Goal: Information Seeking & Learning: Learn about a topic

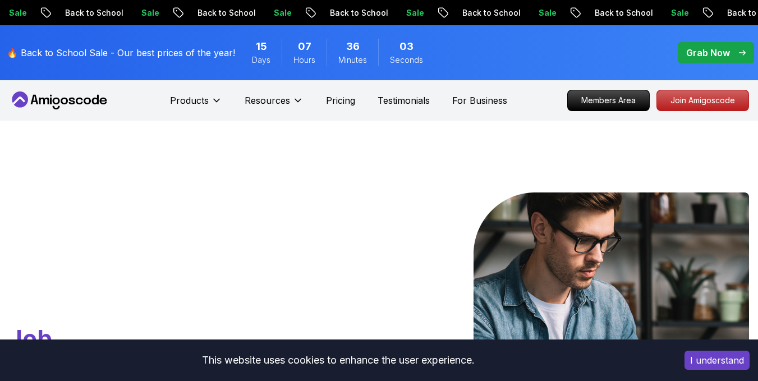
click at [720, 90] on p "Join Amigoscode" at bounding box center [702, 100] width 91 height 20
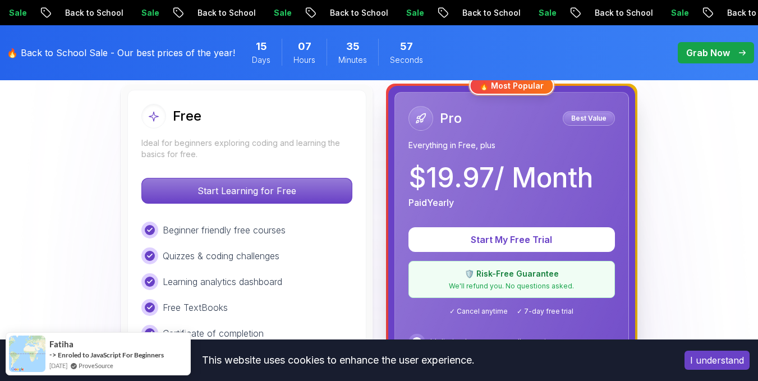
scroll to position [337, 0]
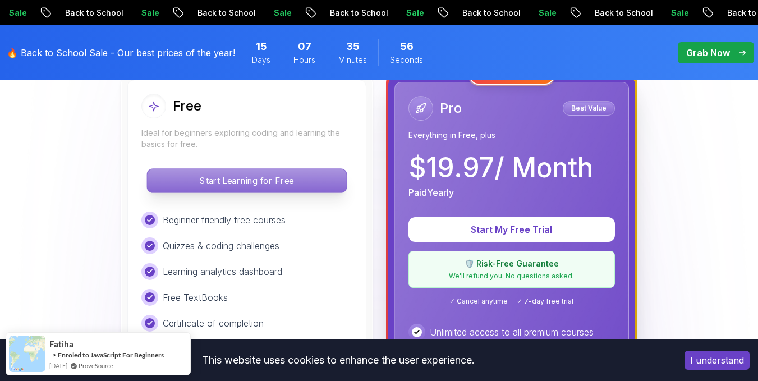
click at [233, 187] on p "Start Learning for Free" at bounding box center [246, 181] width 199 height 24
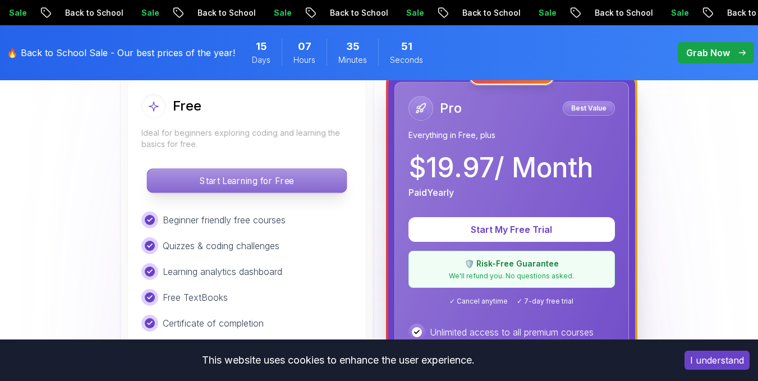
click at [311, 181] on p "Start Learning for Free" at bounding box center [246, 181] width 199 height 24
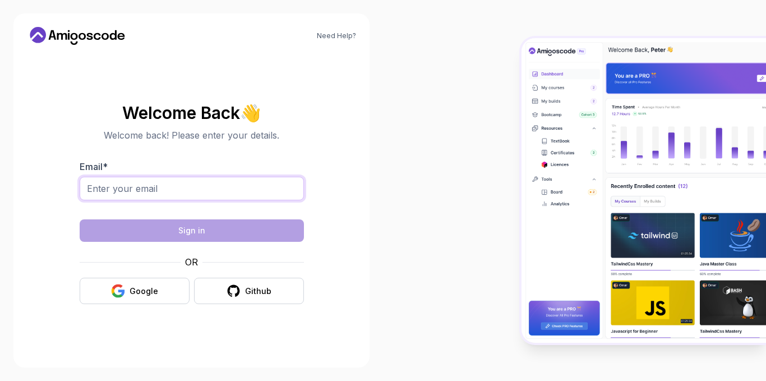
click at [194, 194] on input "Email *" at bounding box center [192, 189] width 224 height 24
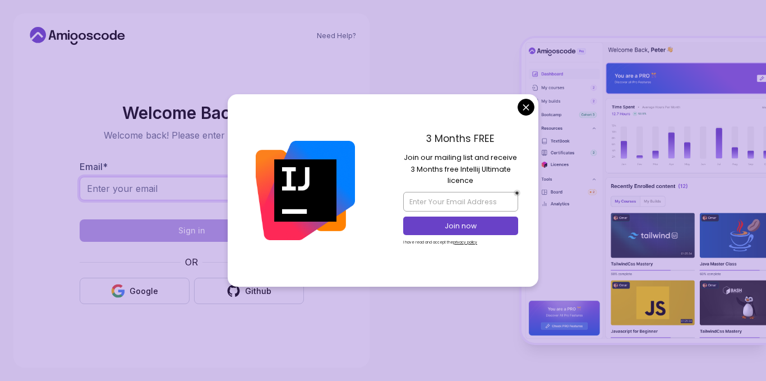
type input "[EMAIL_ADDRESS][DOMAIN_NAME]"
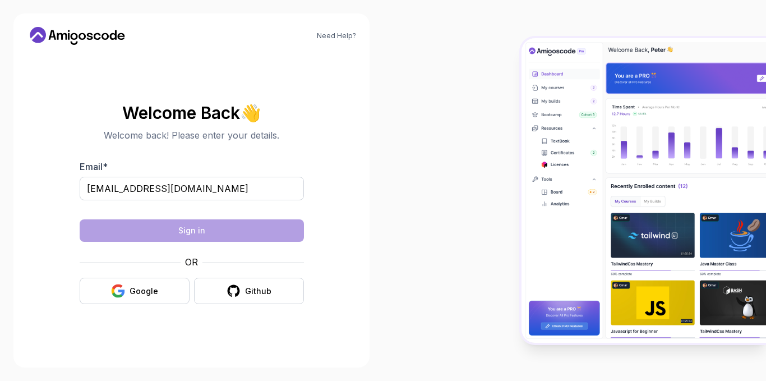
click at [526, 108] on body "Need Help? Welcome Back 👋 Welcome back! Please enter your details. Email * [EMA…" at bounding box center [383, 190] width 766 height 381
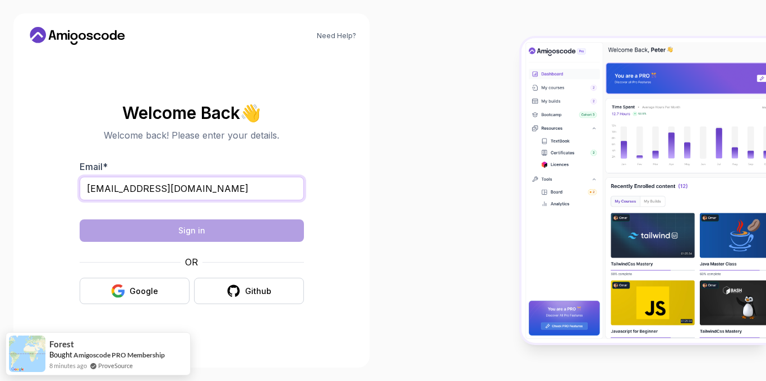
click at [219, 186] on input "[EMAIL_ADDRESS][DOMAIN_NAME]" at bounding box center [192, 189] width 224 height 24
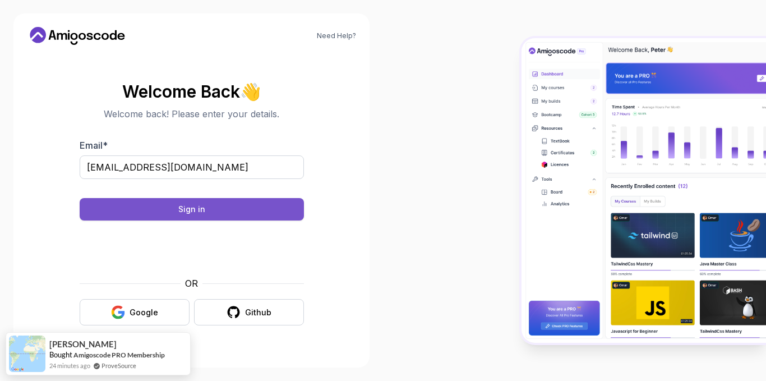
click at [213, 212] on button "Sign in" at bounding box center [192, 209] width 224 height 22
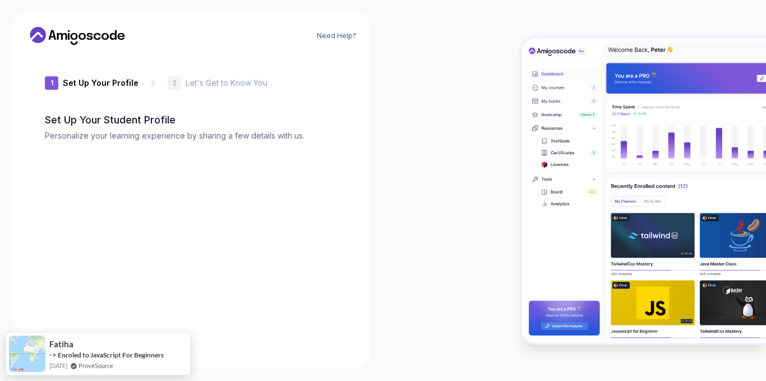
type input "clevertigerf8929"
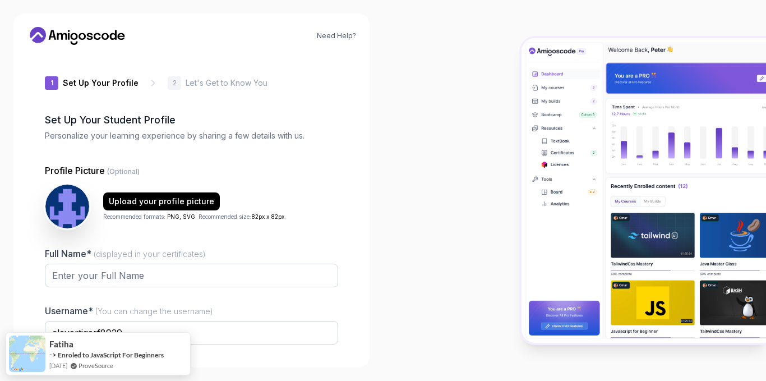
scroll to position [38, 0]
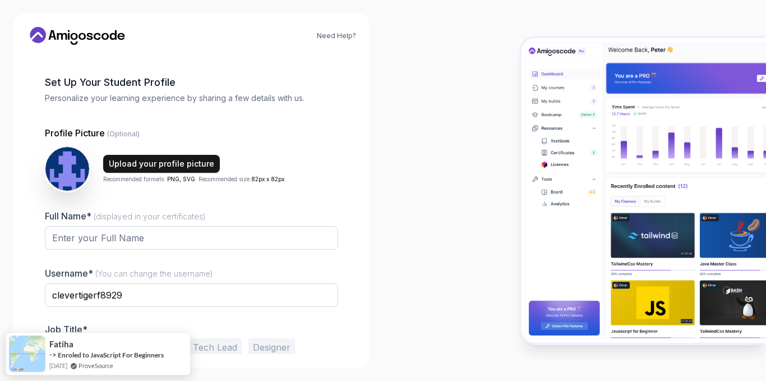
click at [136, 169] on button "Upload your profile picture" at bounding box center [161, 164] width 117 height 18
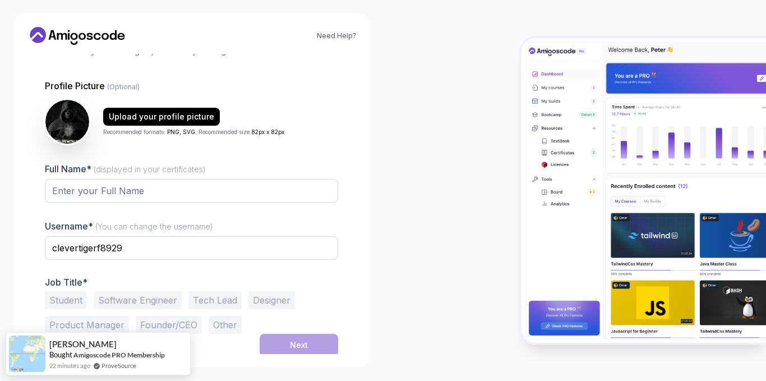
scroll to position [87, 0]
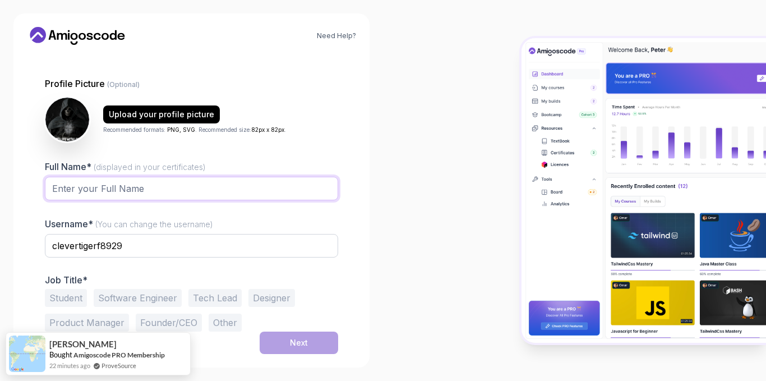
click at [123, 186] on input "Full Name* (displayed in your certificates)" at bounding box center [191, 189] width 293 height 24
type input "Anass"
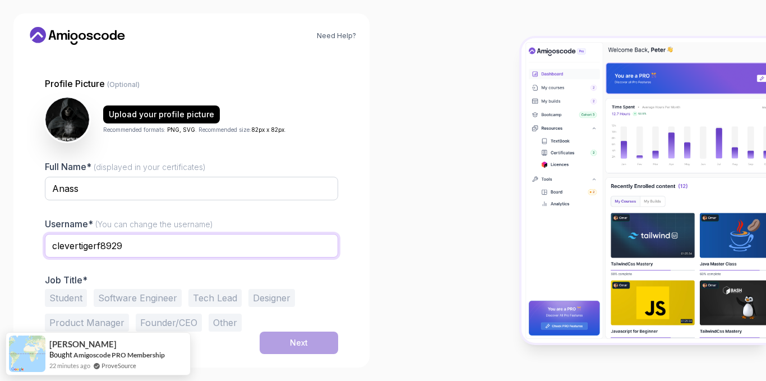
click at [127, 240] on input "clevertigerf8929" at bounding box center [191, 246] width 293 height 24
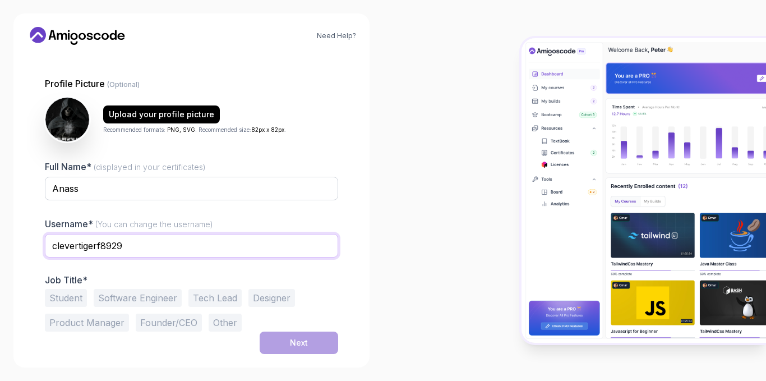
click at [128, 241] on input "clevertigerf8929" at bounding box center [191, 246] width 293 height 24
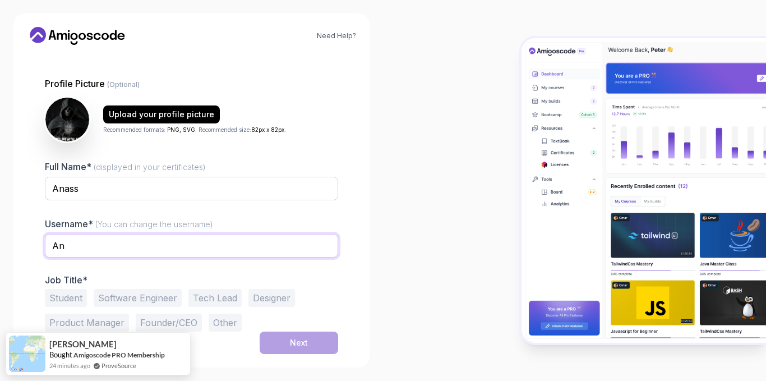
type input "Anass_10"
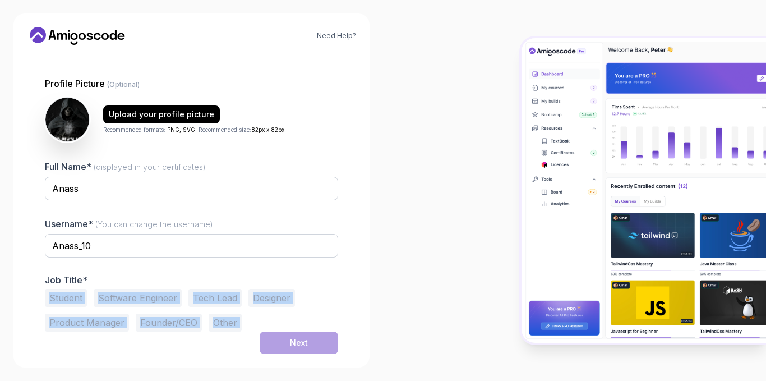
drag, startPoint x: 33, startPoint y: 288, endPoint x: 235, endPoint y: 331, distance: 206.6
click at [233, 337] on div "1 Set Up Your Profile 1 Set Up Your Profile 2 Let's Get to Know You Set Up Your…" at bounding box center [191, 204] width 329 height 300
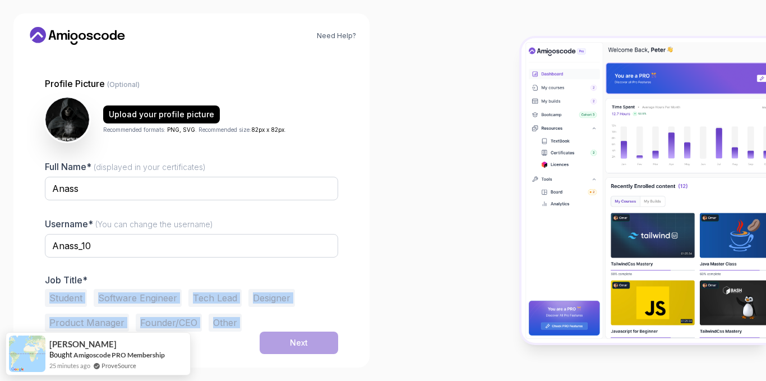
copy div "Student Software Engineer Tech Lead Designer Product Manager Founder/CEO Other"
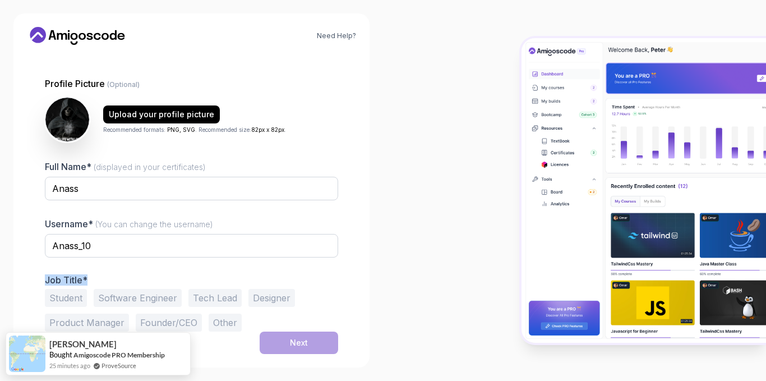
drag, startPoint x: 40, startPoint y: 278, endPoint x: 183, endPoint y: 273, distance: 143.7
click at [183, 273] on div "1 Set Up Your Profile 1 Set Up Your Profile 2 Let's Get to Know You Set Up Your…" at bounding box center [191, 204] width 329 height 300
copy p "Job Title*"
click at [65, 293] on button "Student" at bounding box center [66, 298] width 42 height 18
click at [303, 343] on div "Next" at bounding box center [299, 342] width 18 height 11
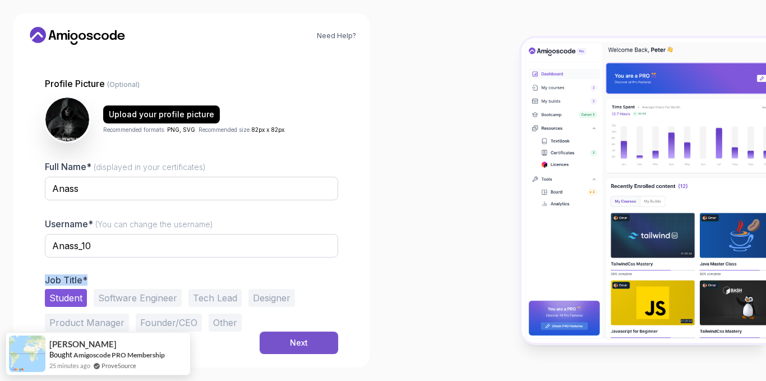
click at [308, 340] on button "Next" at bounding box center [299, 343] width 79 height 22
click at [318, 339] on button "Next" at bounding box center [299, 343] width 79 height 22
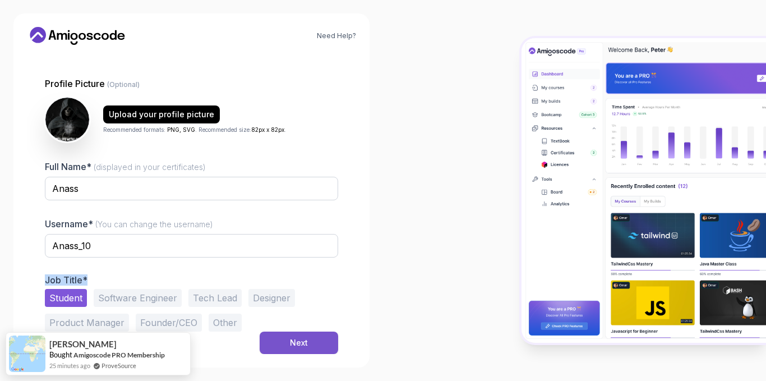
click at [318, 339] on button "Next" at bounding box center [299, 343] width 79 height 22
click at [318, 340] on button "Next" at bounding box center [299, 343] width 79 height 22
click at [152, 295] on button "Software Engineer" at bounding box center [138, 298] width 88 height 18
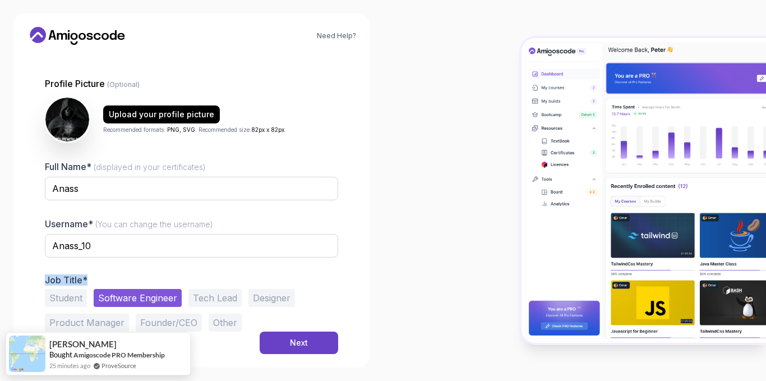
click at [213, 291] on button "Tech Lead" at bounding box center [215, 298] width 53 height 18
click at [257, 299] on button "Designer" at bounding box center [272, 298] width 47 height 18
drag, startPoint x: 49, startPoint y: 302, endPoint x: 68, endPoint y: 303, distance: 18.6
click at [51, 303] on button "Student" at bounding box center [66, 298] width 42 height 18
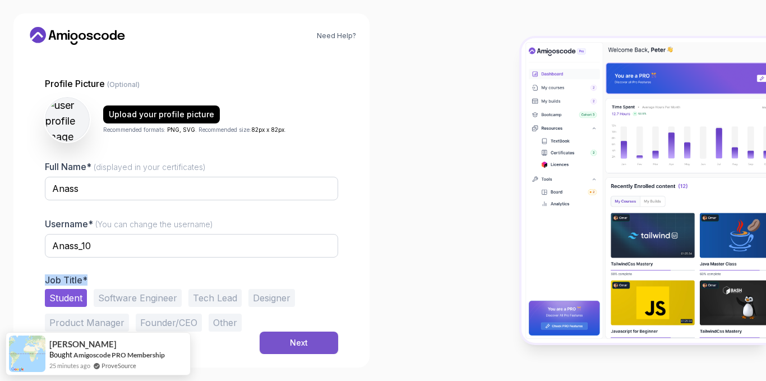
click at [314, 335] on button "Next" at bounding box center [299, 343] width 79 height 22
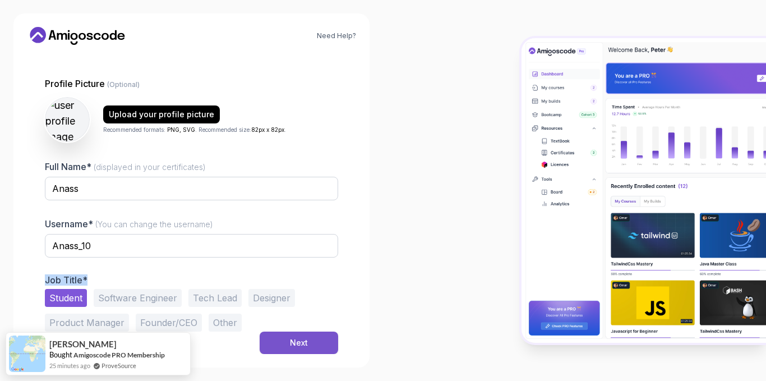
click at [314, 335] on button "Next" at bounding box center [299, 343] width 79 height 22
click at [325, 378] on div "Need Help? 1 Set Up Your Profile 1 Set Up Your Profile 2 Let's Get to Know You …" at bounding box center [191, 190] width 383 height 381
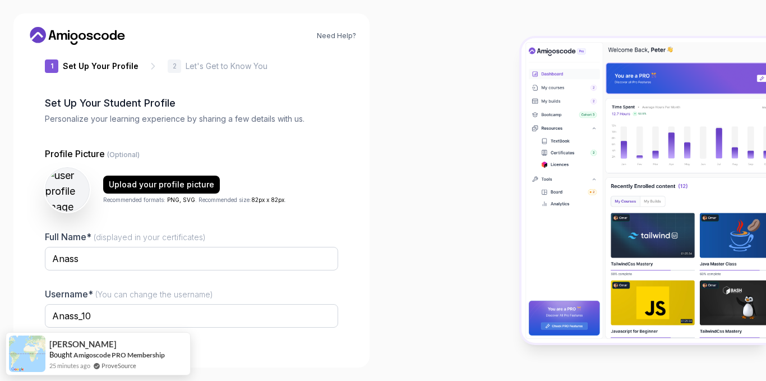
scroll to position [0, 0]
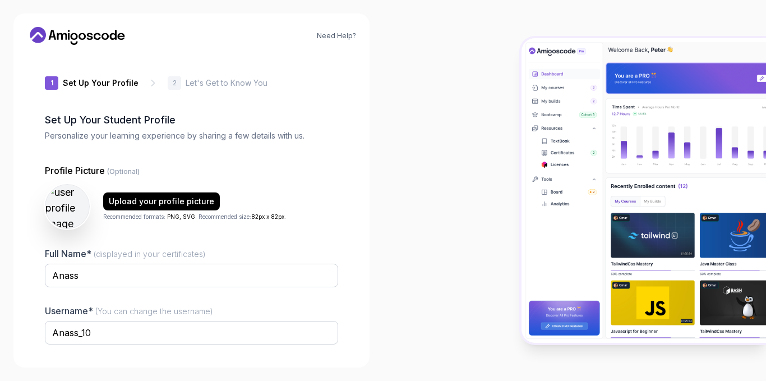
click at [193, 81] on p "Let's Get to Know You" at bounding box center [227, 82] width 82 height 11
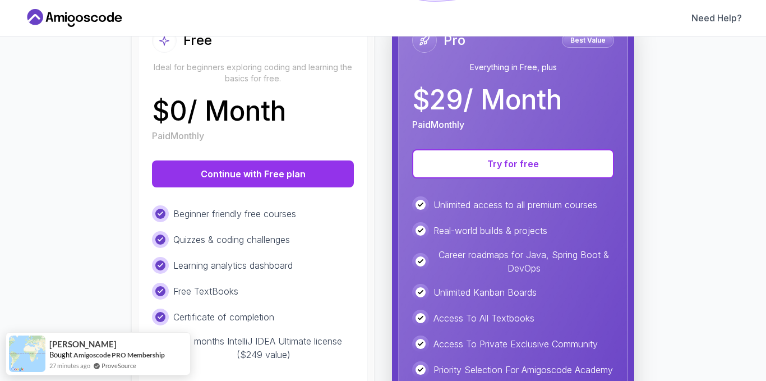
scroll to position [112, 0]
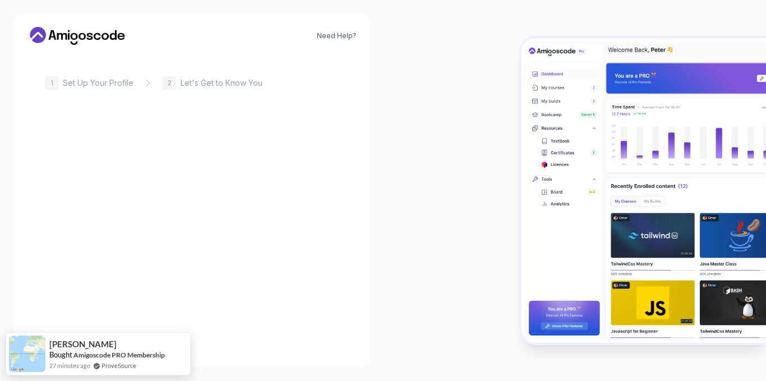
click at [85, 85] on p "Set Up Your Profile" at bounding box center [98, 82] width 71 height 11
click at [181, 80] on p "Let's Get to Know You" at bounding box center [222, 82] width 82 height 11
click at [145, 80] on icon at bounding box center [148, 82] width 11 height 11
click at [56, 80] on div "1" at bounding box center [51, 82] width 13 height 13
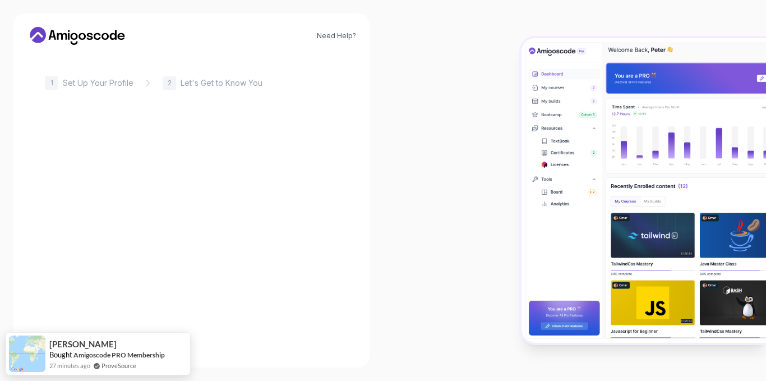
click at [52, 80] on p "1" at bounding box center [52, 83] width 3 height 7
click at [242, 39] on div "Need Help?" at bounding box center [191, 36] width 329 height 18
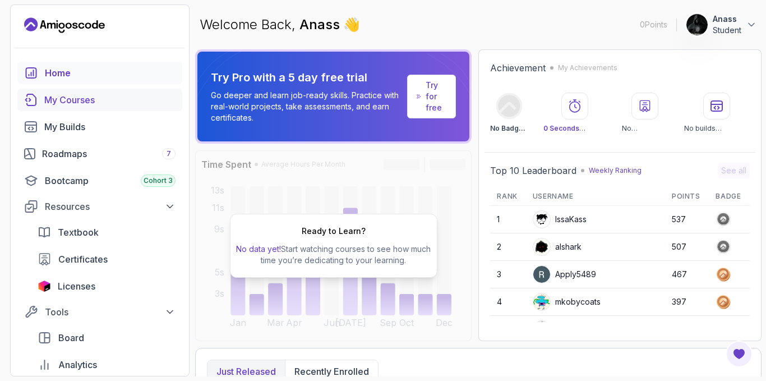
click at [63, 97] on div "My Courses" at bounding box center [109, 99] width 131 height 13
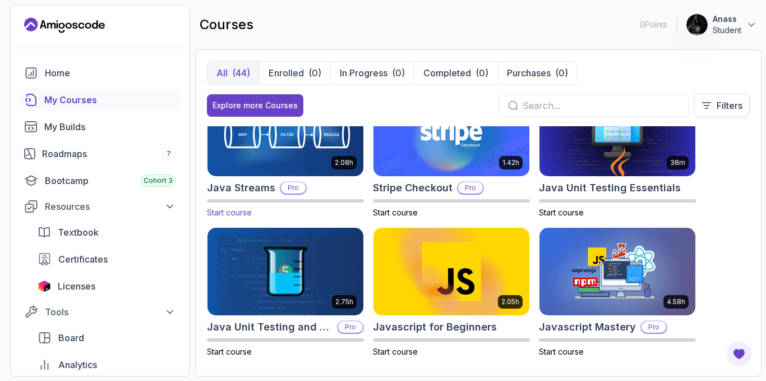
scroll to position [1048, 0]
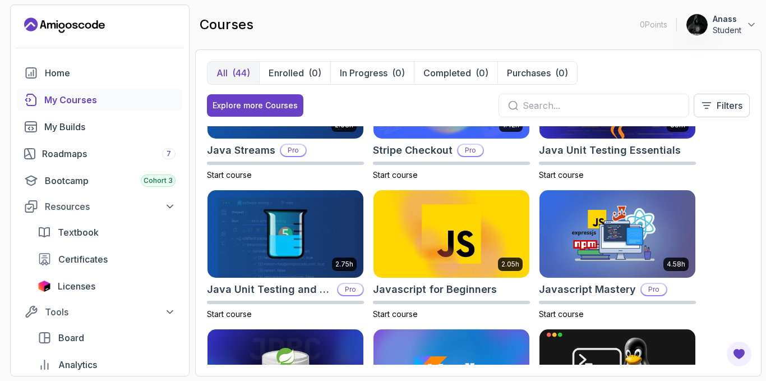
click at [632, 107] on input "text" at bounding box center [601, 105] width 157 height 13
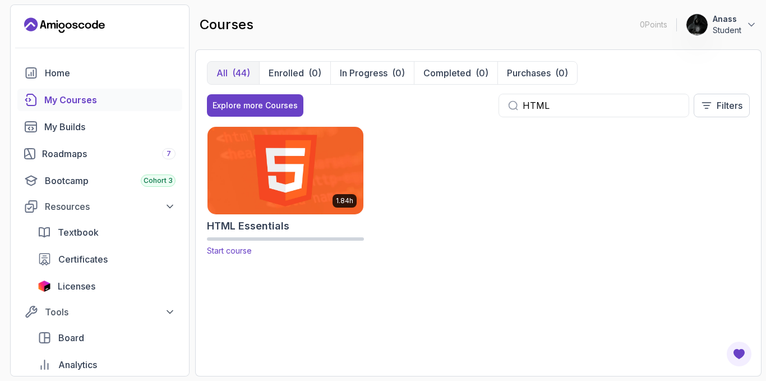
type input "HTML"
click at [321, 180] on img at bounding box center [286, 170] width 164 height 91
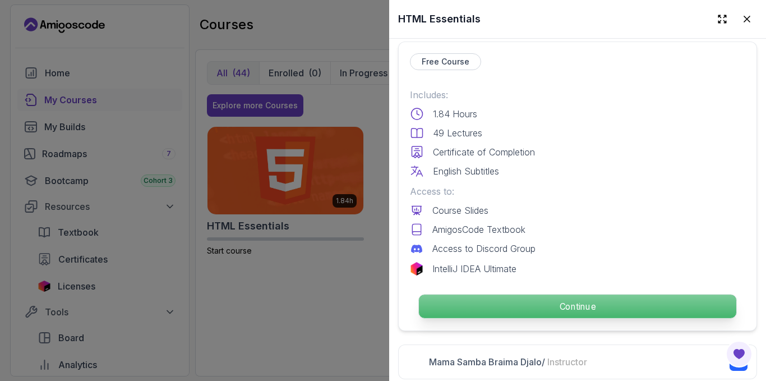
scroll to position [262, 0]
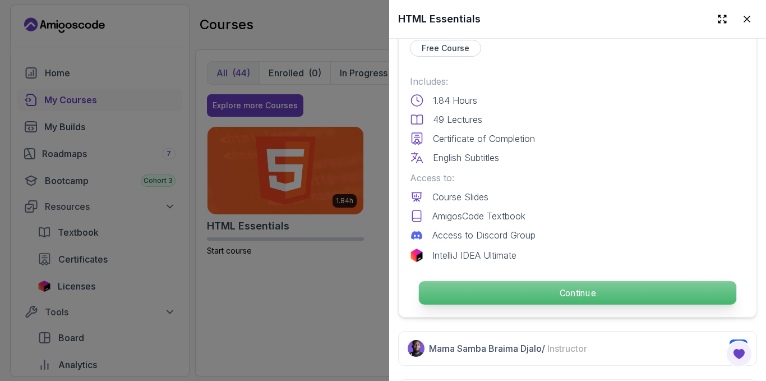
click at [538, 286] on p "Continue" at bounding box center [578, 293] width 318 height 24
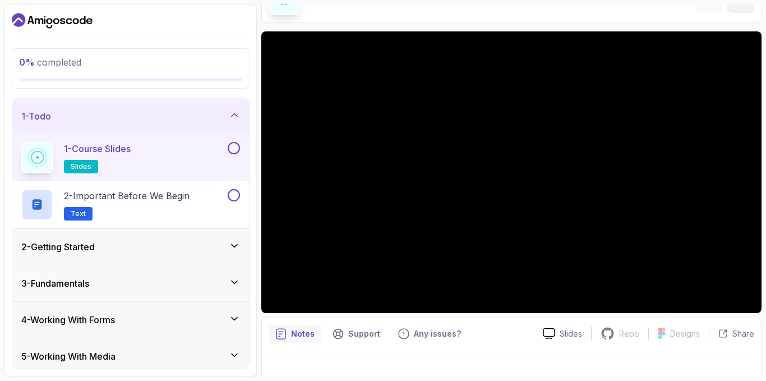
scroll to position [75, 0]
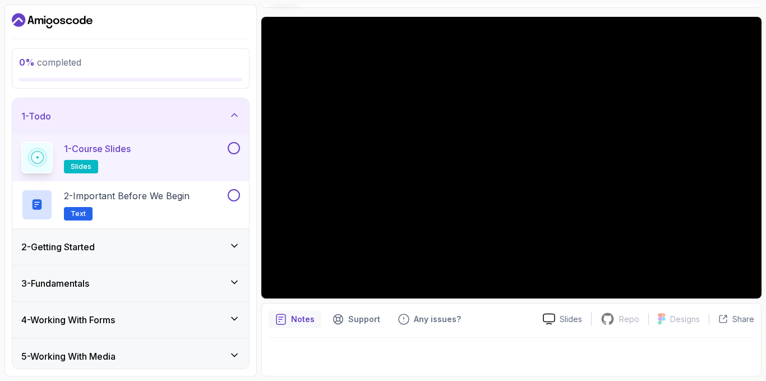
scroll to position [45, 0]
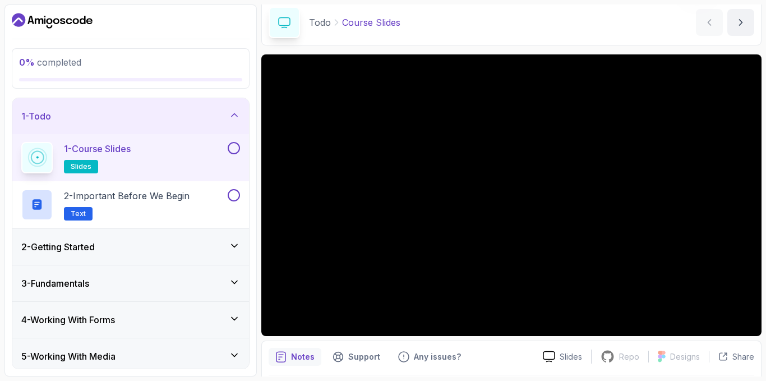
click at [766, 203] on section "0 % completed 1 - Todo 1 - Course Slides slides 2 - Important Before We Begin T…" at bounding box center [383, 190] width 766 height 381
click at [235, 148] on button at bounding box center [234, 148] width 12 height 12
click at [135, 199] on p "2 - Important Before We Begin" at bounding box center [127, 195] width 126 height 13
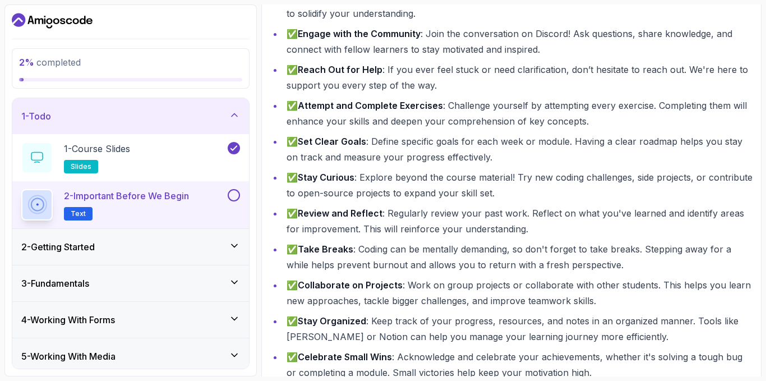
scroll to position [254, 0]
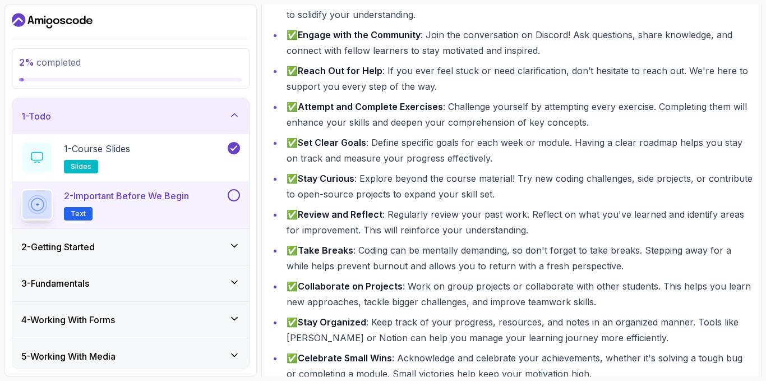
click at [231, 201] on button "2 - Important Before We Begin Text" at bounding box center [130, 204] width 219 height 31
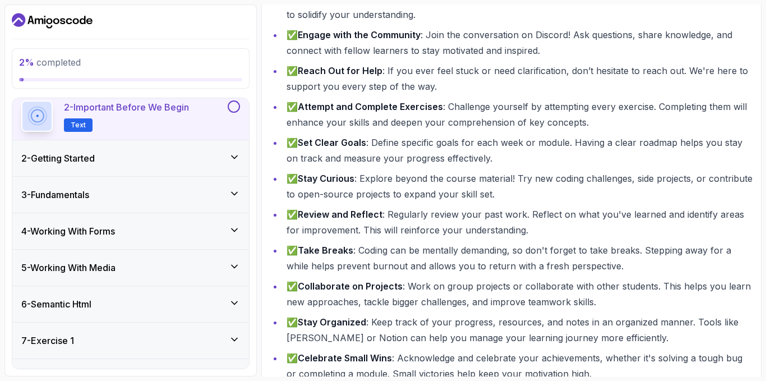
scroll to position [0, 0]
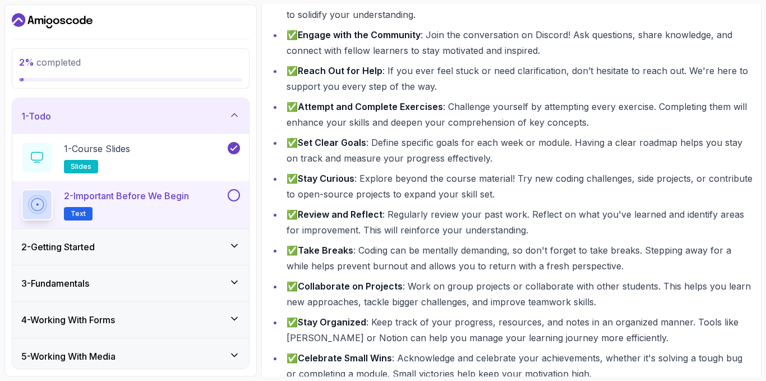
click at [232, 198] on button at bounding box center [234, 195] width 12 height 12
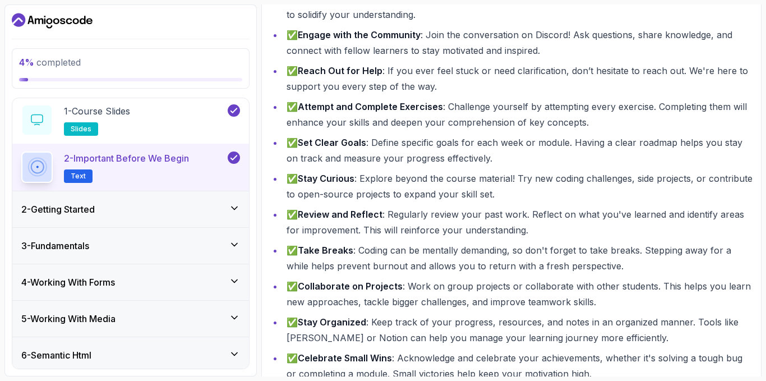
click at [123, 205] on div "2 - Getting Started" at bounding box center [130, 209] width 219 height 13
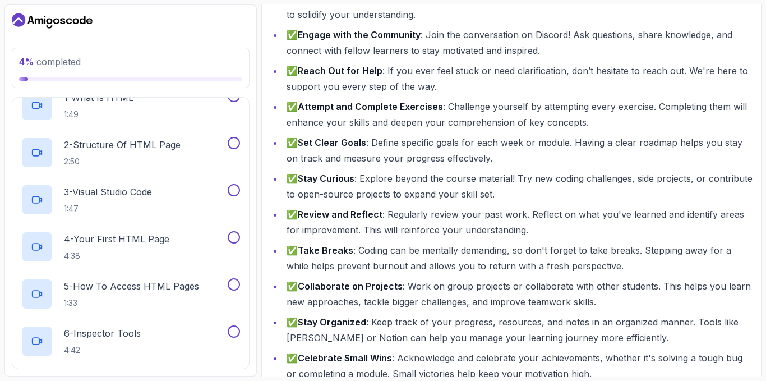
scroll to position [73, 0]
